Goal: Navigation & Orientation: Find specific page/section

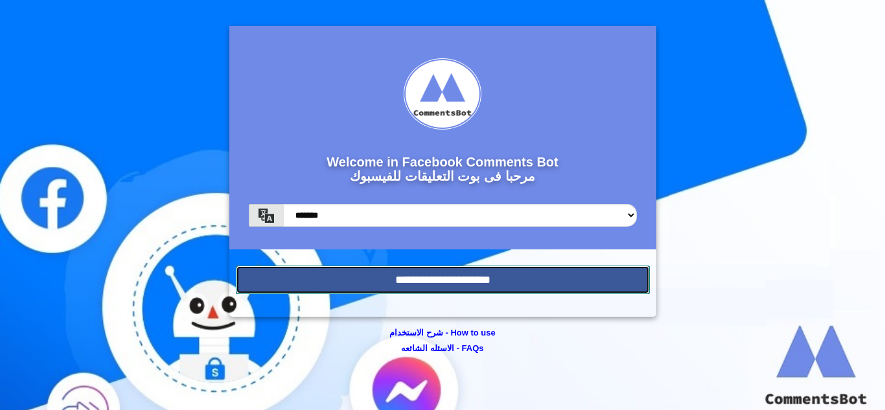
click at [455, 294] on input "**********" at bounding box center [443, 280] width 414 height 29
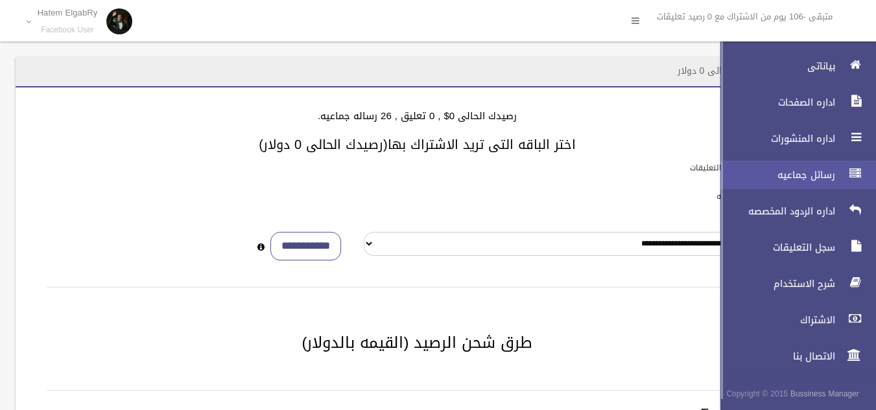
click at [854, 184] on icon at bounding box center [855, 174] width 12 height 26
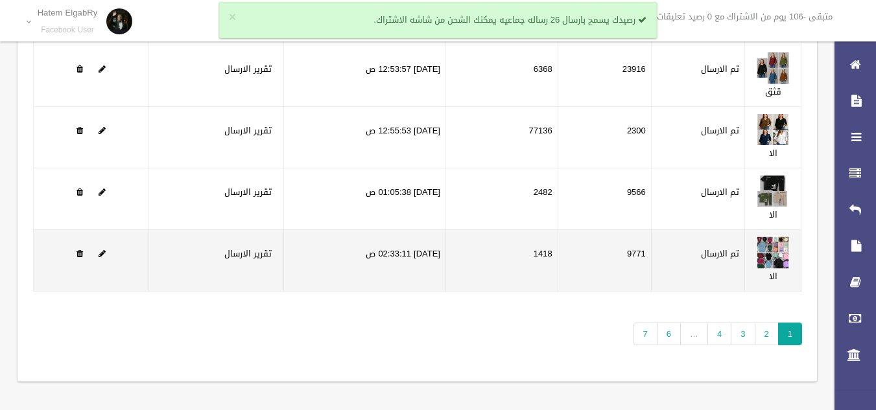
scroll to position [166, 0]
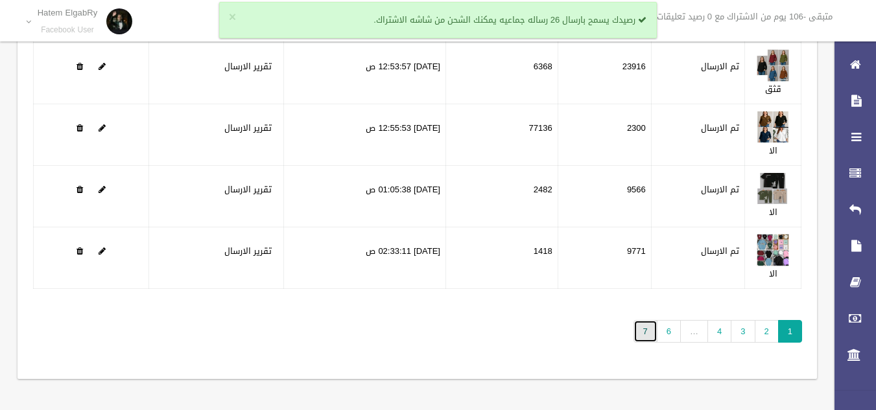
click at [652, 334] on link "7" at bounding box center [645, 331] width 24 height 23
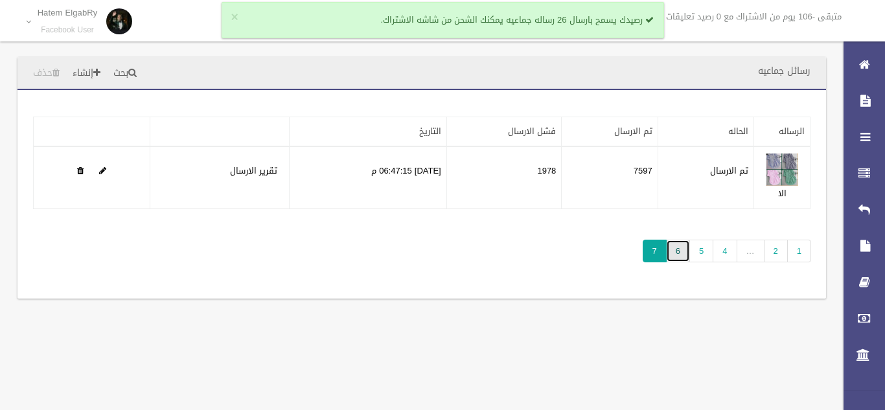
click at [677, 253] on link "6" at bounding box center [678, 251] width 24 height 23
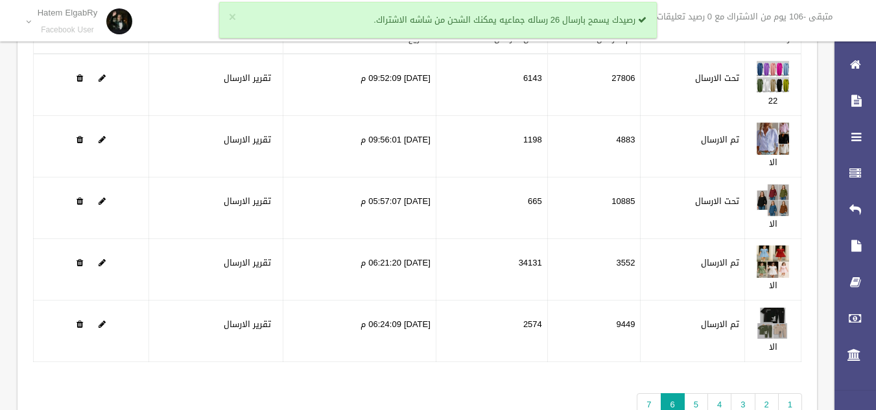
scroll to position [130, 0]
